Goal: Information Seeking & Learning: Find contact information

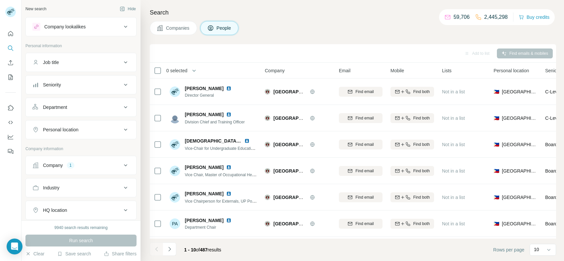
click at [108, 164] on div "Company 1" at bounding box center [76, 165] width 89 height 7
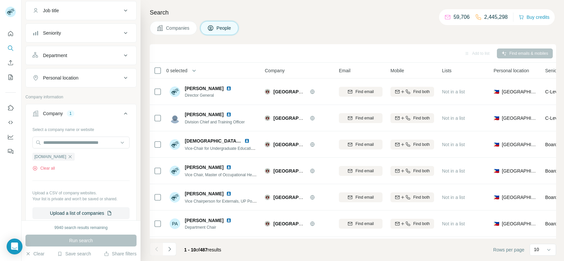
scroll to position [56, 0]
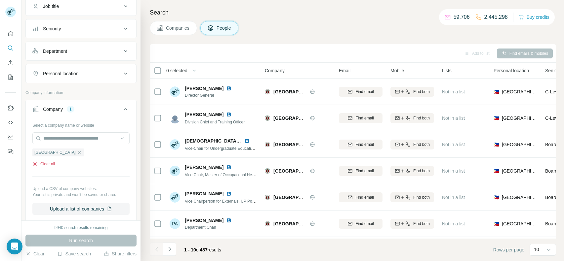
click at [52, 164] on button "Clear all" at bounding box center [43, 164] width 22 height 6
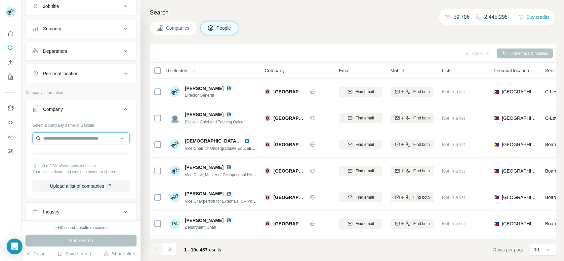
click at [83, 140] on input "text" at bounding box center [80, 139] width 97 height 12
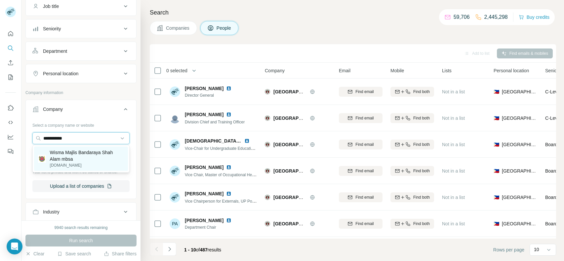
type input "**********"
click at [66, 153] on p "Wisma Majlis Bandaraya Shah Alam mbsa" at bounding box center [87, 155] width 74 height 13
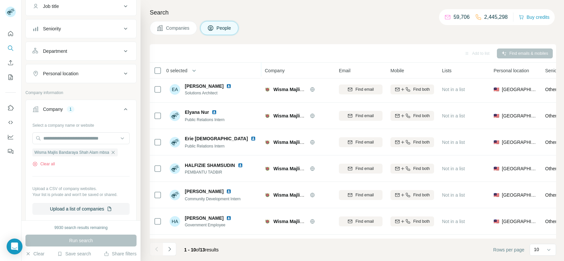
scroll to position [104, 0]
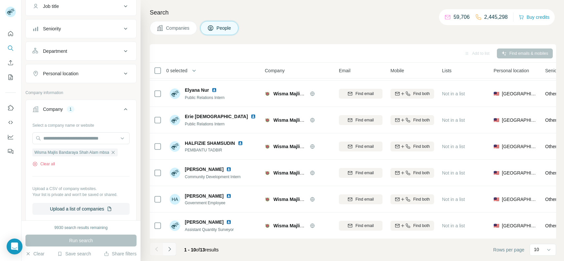
click at [170, 247] on icon "Navigate to next page" at bounding box center [169, 249] width 7 height 7
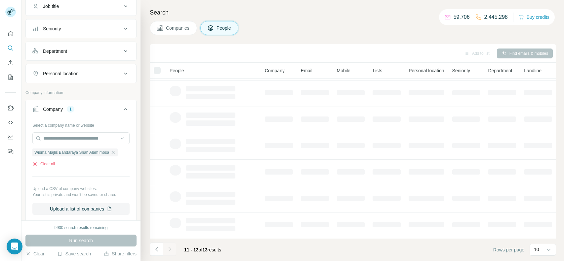
scroll to position [0, 0]
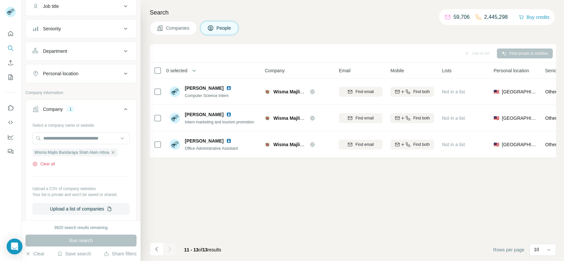
click at [44, 163] on button "Clear all" at bounding box center [43, 164] width 22 height 6
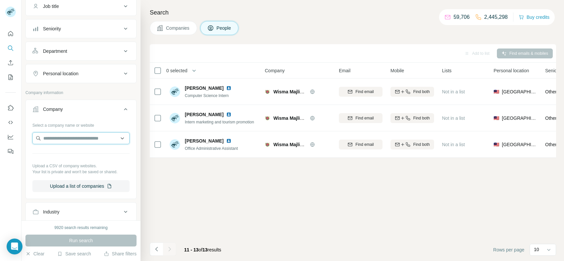
click at [88, 133] on input "text" at bounding box center [80, 139] width 97 height 12
paste input "**********"
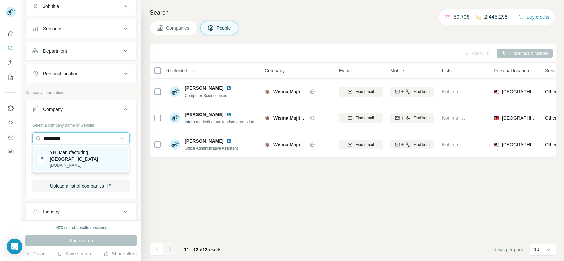
type input "**********"
click at [78, 154] on p "YHI Manufacturing [GEOGRAPHIC_DATA]" at bounding box center [87, 155] width 74 height 13
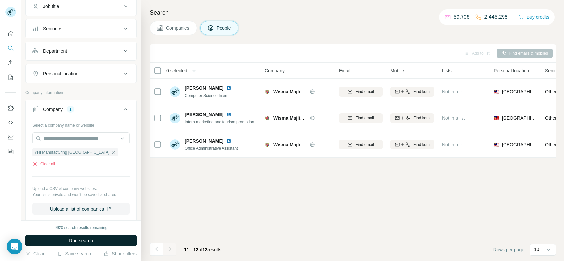
click at [57, 241] on button "Run search" at bounding box center [80, 241] width 111 height 12
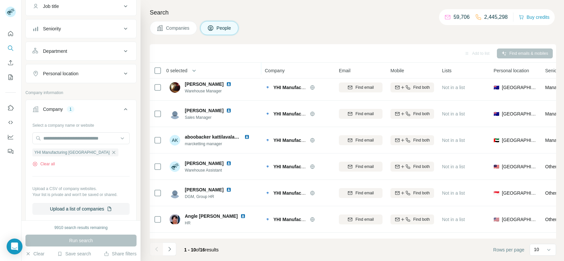
scroll to position [104, 0]
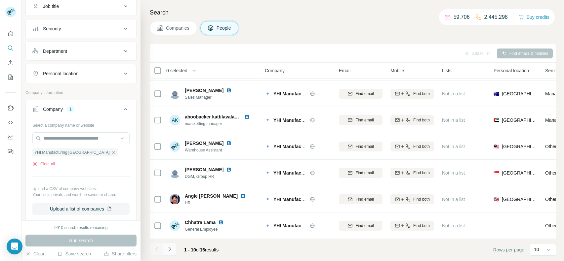
click at [169, 249] on icon "Navigate to next page" at bounding box center [169, 249] width 7 height 7
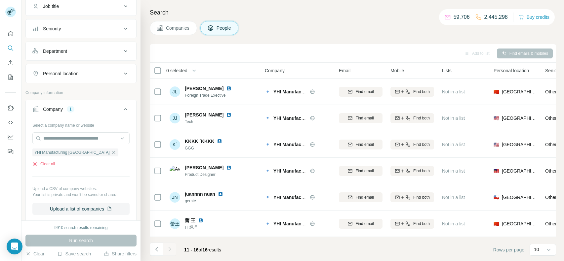
scroll to position [0, 0]
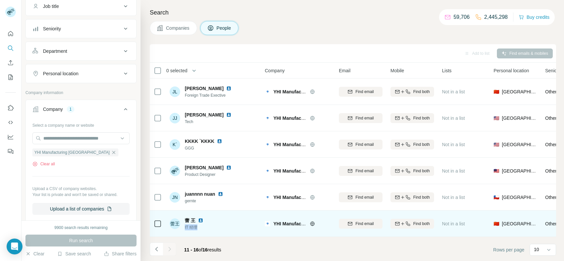
drag, startPoint x: 206, startPoint y: 228, endPoint x: 184, endPoint y: 230, distance: 21.9
click at [185, 230] on span "IT 经理" at bounding box center [198, 228] width 26 height 6
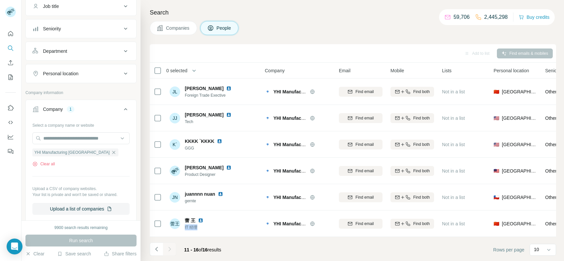
copy span "IT 经理"
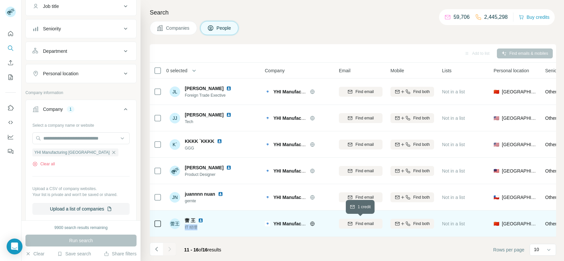
click at [358, 220] on button "Find email" at bounding box center [361, 224] width 44 height 10
click at [413, 223] on span "Find both" at bounding box center [421, 224] width 17 height 6
drag, startPoint x: 183, startPoint y: 220, endPoint x: 194, endPoint y: 221, distance: 11.7
click at [194, 221] on div "[PERSON_NAME] 王 IT 经理" at bounding box center [191, 223] width 42 height 13
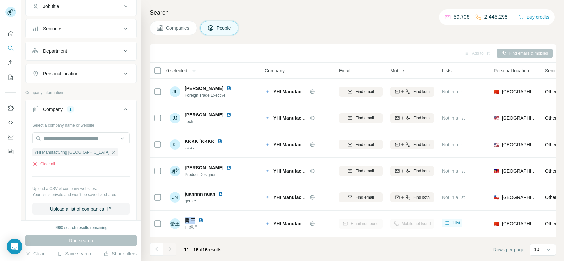
copy span "蕾 王"
click at [46, 165] on button "Clear all" at bounding box center [43, 164] width 22 height 6
click at [46, 186] on p "Upload a CSV of company websites." at bounding box center [80, 189] width 97 height 6
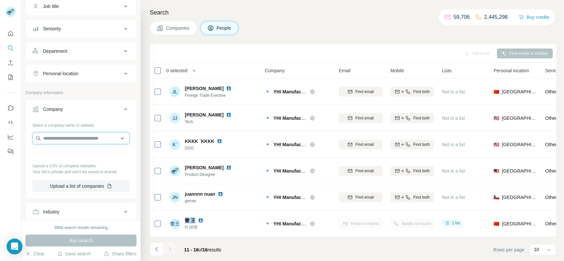
click at [98, 135] on input "text" at bounding box center [80, 139] width 97 height 12
type input "**********"
click at [75, 155] on p "YHI Power" at bounding box center [67, 152] width 32 height 7
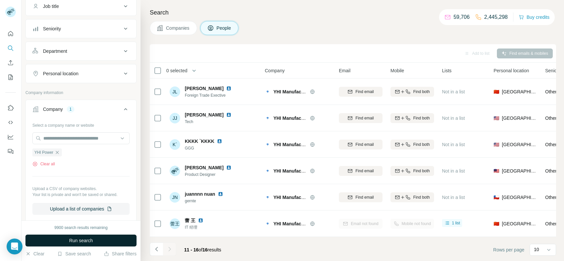
click at [92, 241] on span "Run search" at bounding box center [81, 241] width 24 height 7
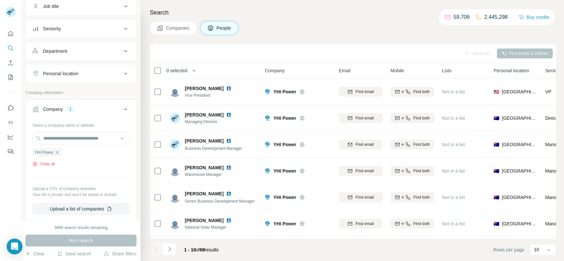
click at [44, 166] on button "Clear all" at bounding box center [43, 164] width 22 height 6
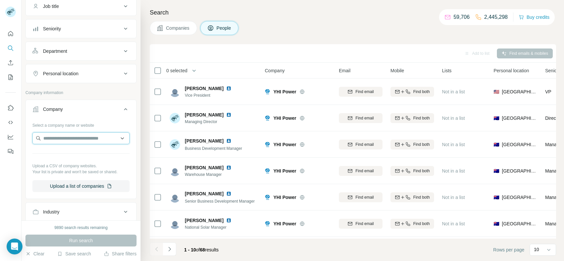
click at [87, 135] on input "text" at bounding box center [80, 139] width 97 height 12
type input "**********"
drag, startPoint x: 92, startPoint y: 138, endPoint x: 44, endPoint y: 140, distance: 48.0
click at [44, 140] on input "**********" at bounding box center [80, 139] width 97 height 12
paste input "*********"
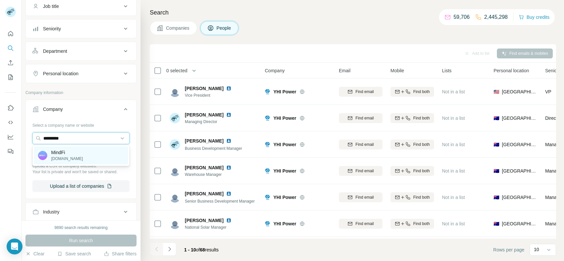
type input "*********"
click at [71, 154] on div "MindFi [DOMAIN_NAME]" at bounding box center [81, 156] width 94 height 18
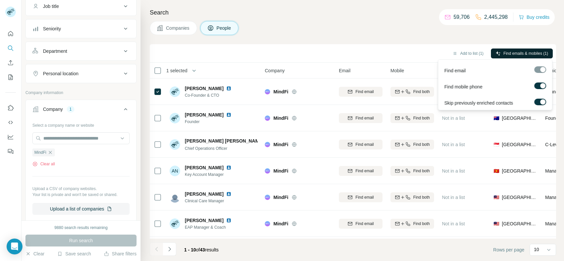
click at [502, 49] on button "Find emails & mobiles (1)" at bounding box center [522, 54] width 62 height 10
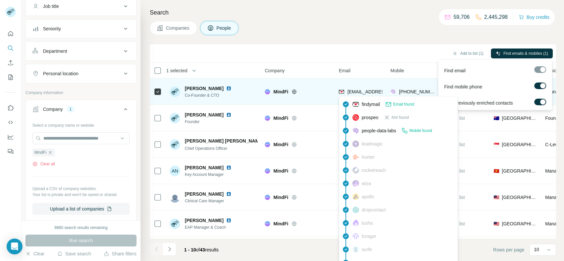
click at [366, 92] on span "[EMAIL_ADDRESS][DOMAIN_NAME]" at bounding box center [386, 91] width 78 height 5
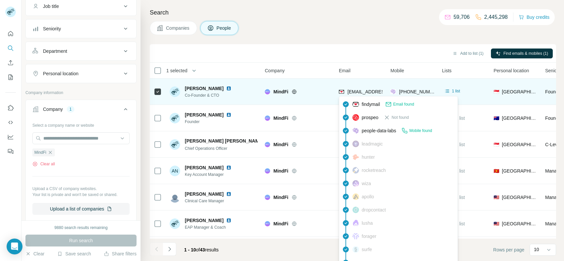
click at [366, 92] on span "[EMAIL_ADDRESS][DOMAIN_NAME]" at bounding box center [386, 91] width 78 height 5
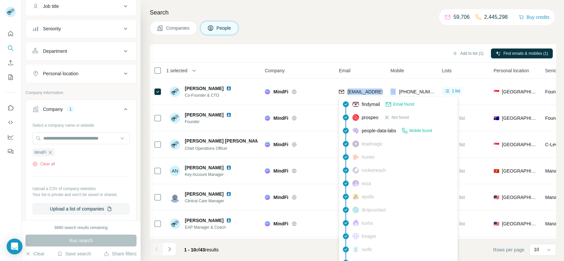
copy span "[EMAIL_ADDRESS][DOMAIN_NAME]"
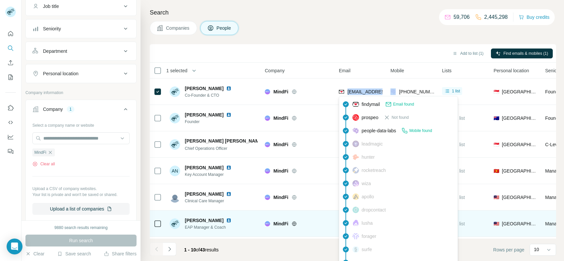
scroll to position [104, 0]
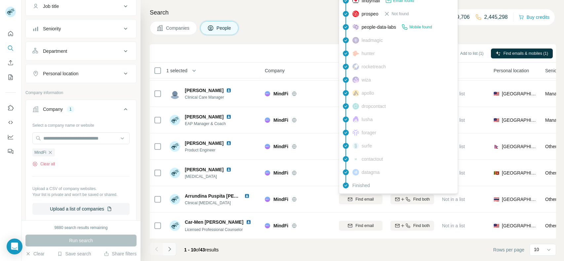
click at [171, 249] on icon "Navigate to next page" at bounding box center [169, 249] width 7 height 7
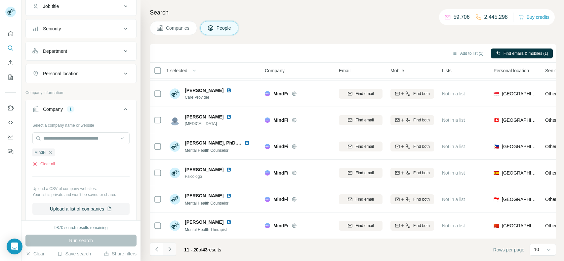
click at [172, 245] on button "Navigate to next page" at bounding box center [169, 249] width 13 height 13
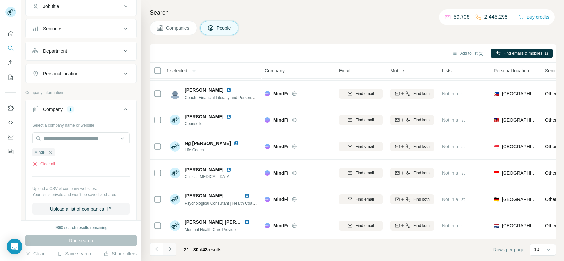
click at [173, 249] on button "Navigate to next page" at bounding box center [169, 249] width 13 height 13
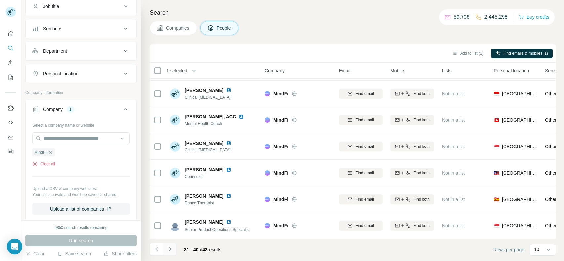
click at [171, 251] on icon "Navigate to next page" at bounding box center [169, 249] width 7 height 7
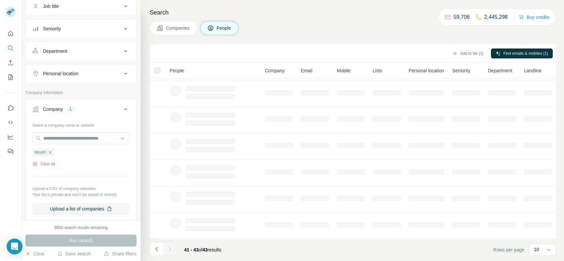
scroll to position [0, 0]
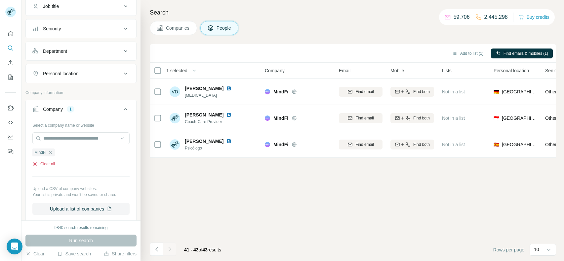
click at [45, 163] on button "Clear all" at bounding box center [43, 164] width 22 height 6
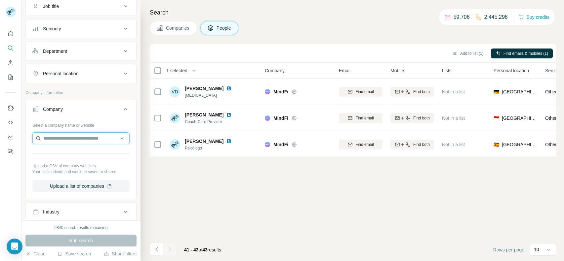
click at [82, 133] on input "text" at bounding box center [80, 139] width 97 height 12
paste input "**********"
type input "**********"
